Goal: Navigation & Orientation: Understand site structure

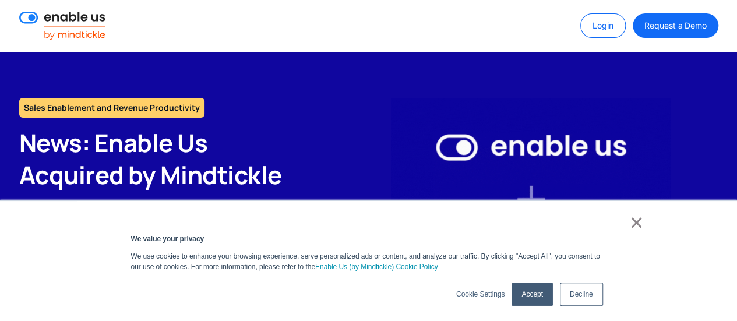
click at [526, 299] on link "Accept" at bounding box center [531, 293] width 41 height 23
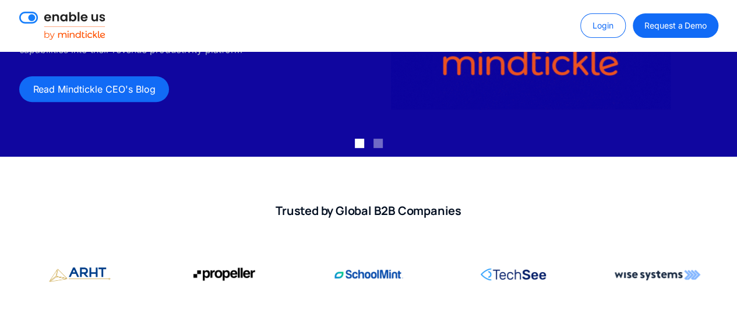
scroll to position [250, 0]
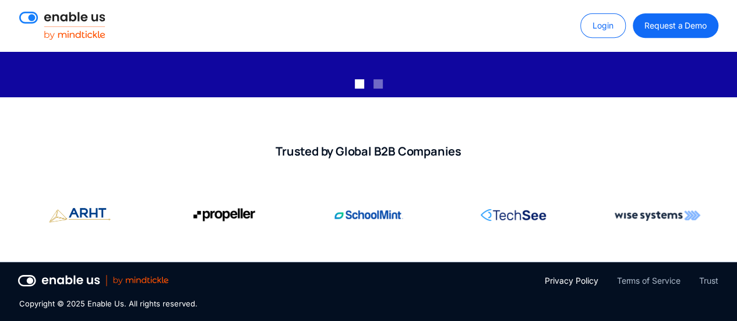
click at [562, 279] on div "Privacy Policy" at bounding box center [570, 281] width 53 height 14
click at [635, 277] on div "Terms of Service" at bounding box center [647, 281] width 63 height 14
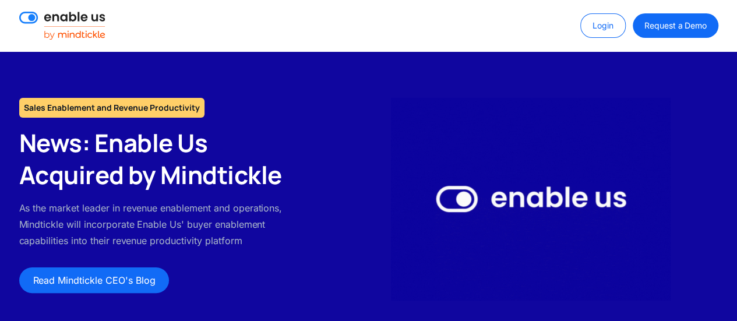
scroll to position [250, 0]
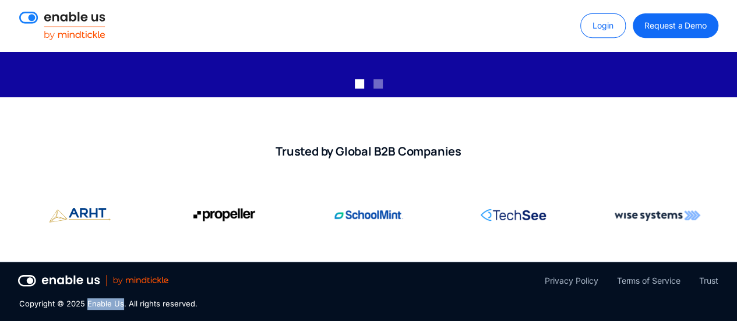
drag, startPoint x: 86, startPoint y: 303, endPoint x: 274, endPoint y: 109, distance: 270.1
click at [121, 307] on div "Copyright © 2025 Enable Us. All rights reserved." at bounding box center [108, 304] width 178 height 12
